Goal: Transaction & Acquisition: Obtain resource

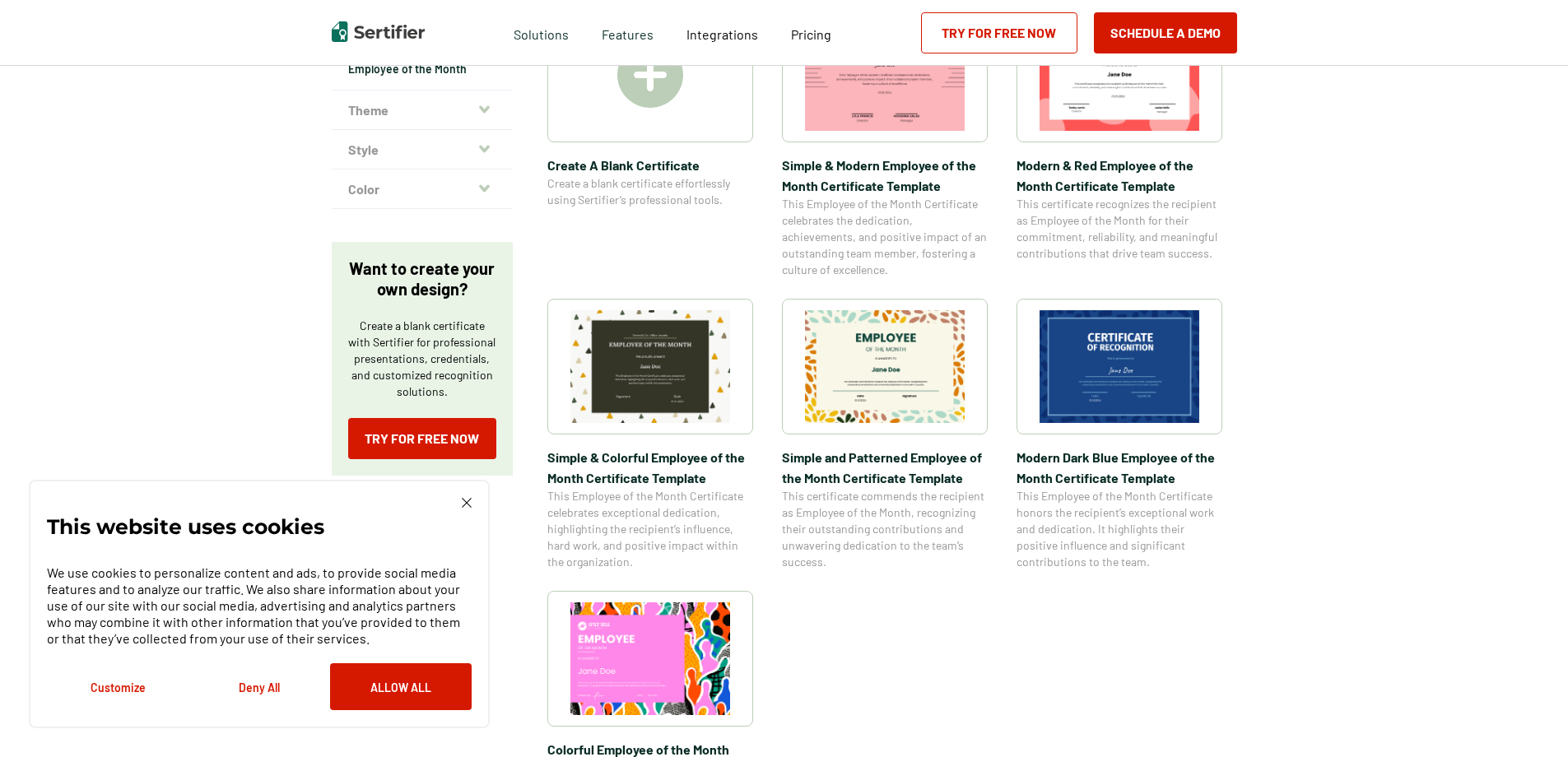
click at [882, 373] on img at bounding box center [885, 366] width 160 height 113
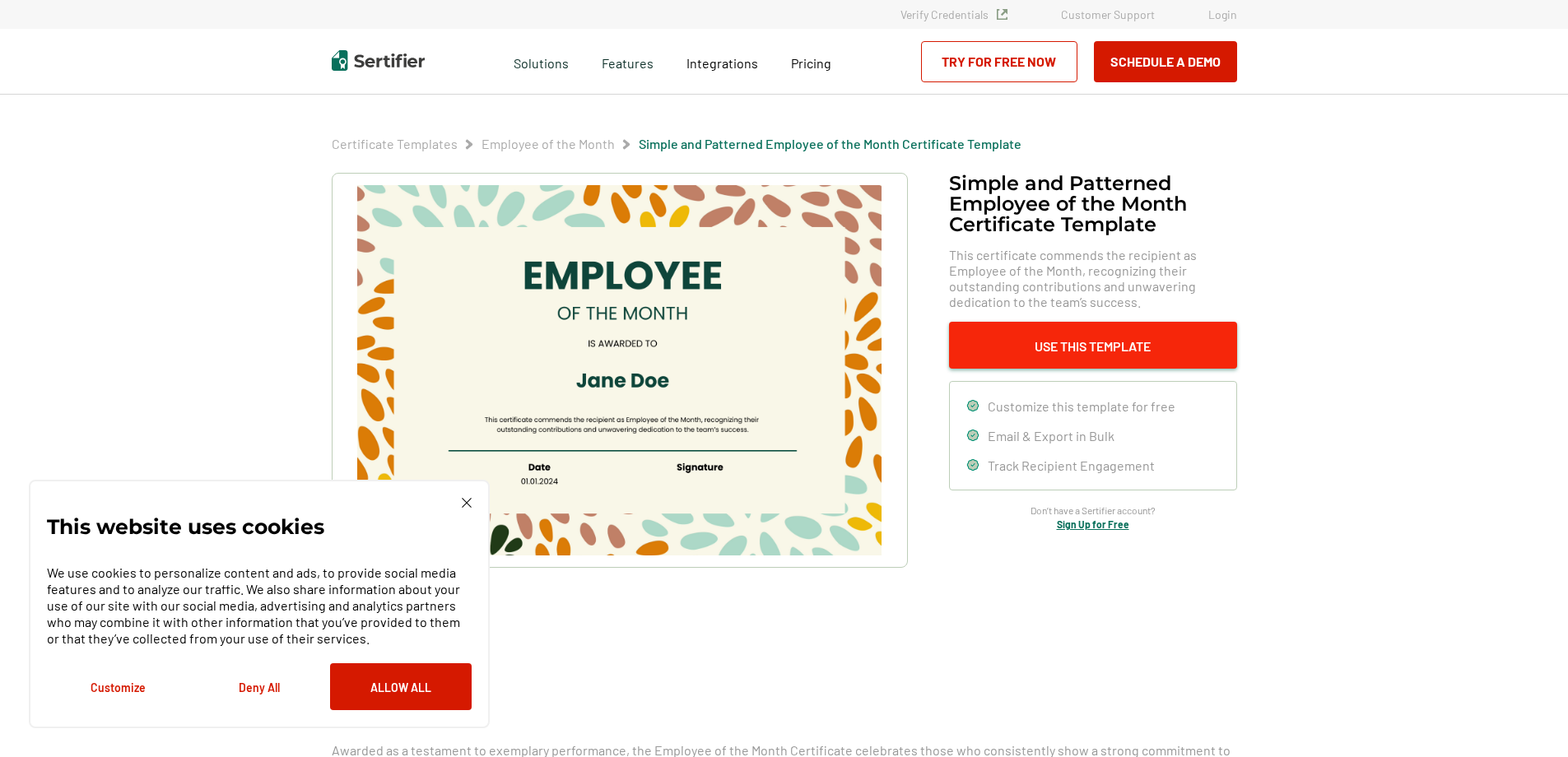
click at [1015, 340] on button "Use This Template" at bounding box center [1093, 345] width 288 height 47
